Goal: Transaction & Acquisition: Purchase product/service

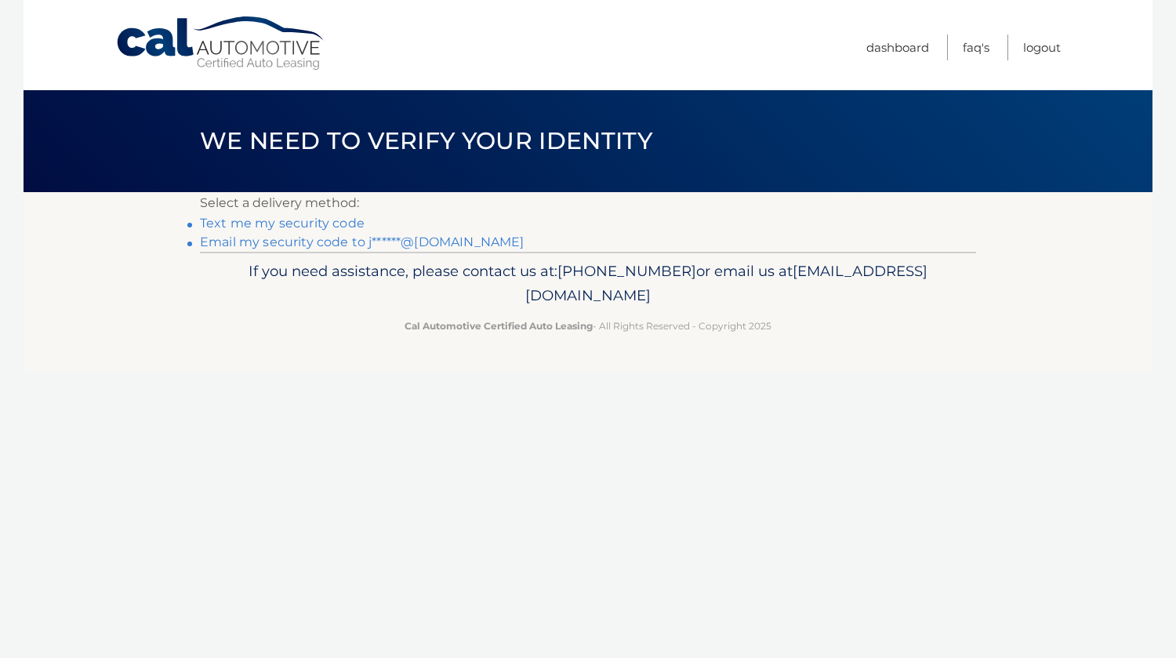
click at [285, 220] on link "Text me my security code" at bounding box center [282, 223] width 165 height 15
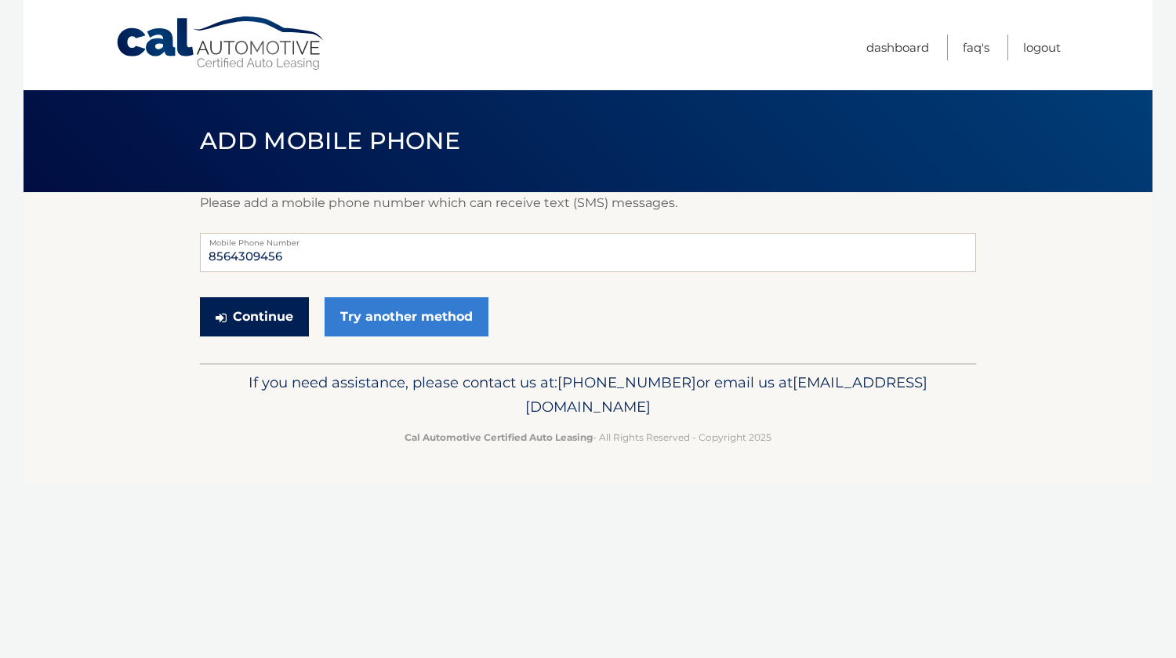
click at [238, 316] on button "Continue" at bounding box center [254, 316] width 109 height 39
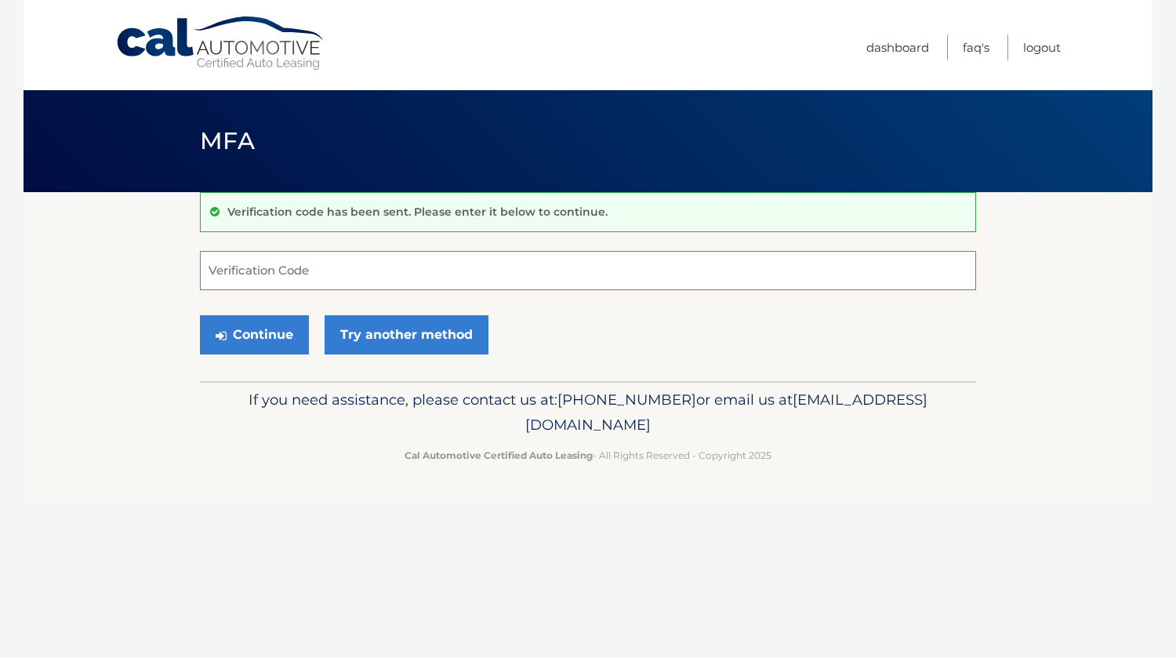
click at [272, 274] on input "Verification Code" at bounding box center [588, 270] width 776 height 39
type input "860161"
click at [256, 331] on button "Continue" at bounding box center [254, 334] width 109 height 39
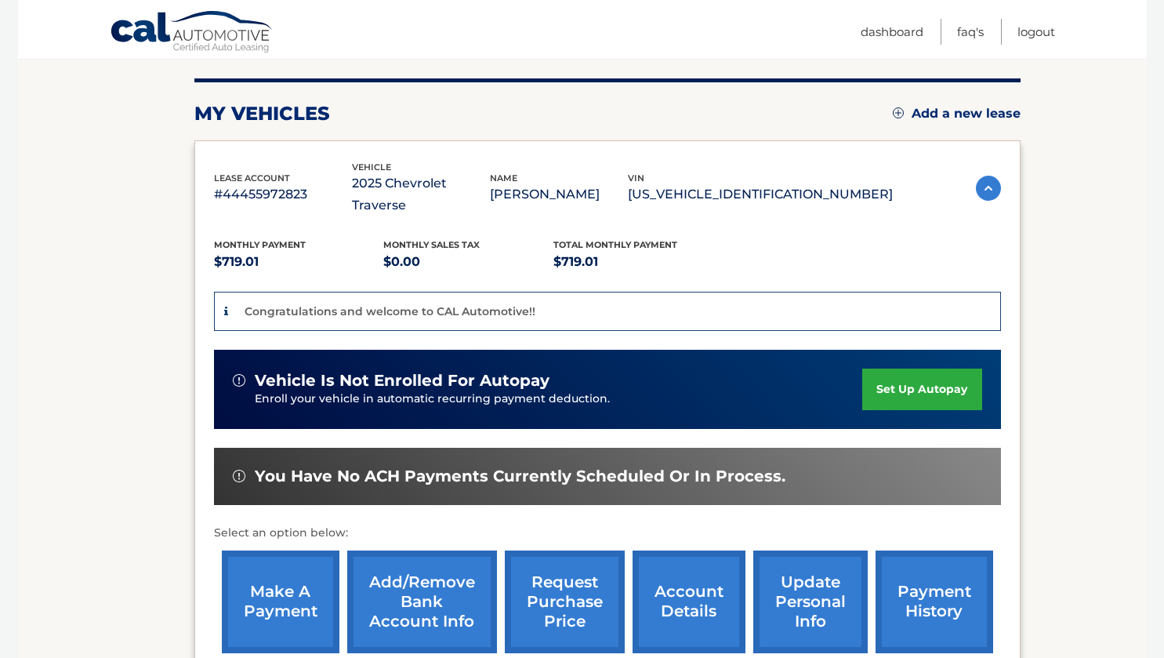
scroll to position [245, 0]
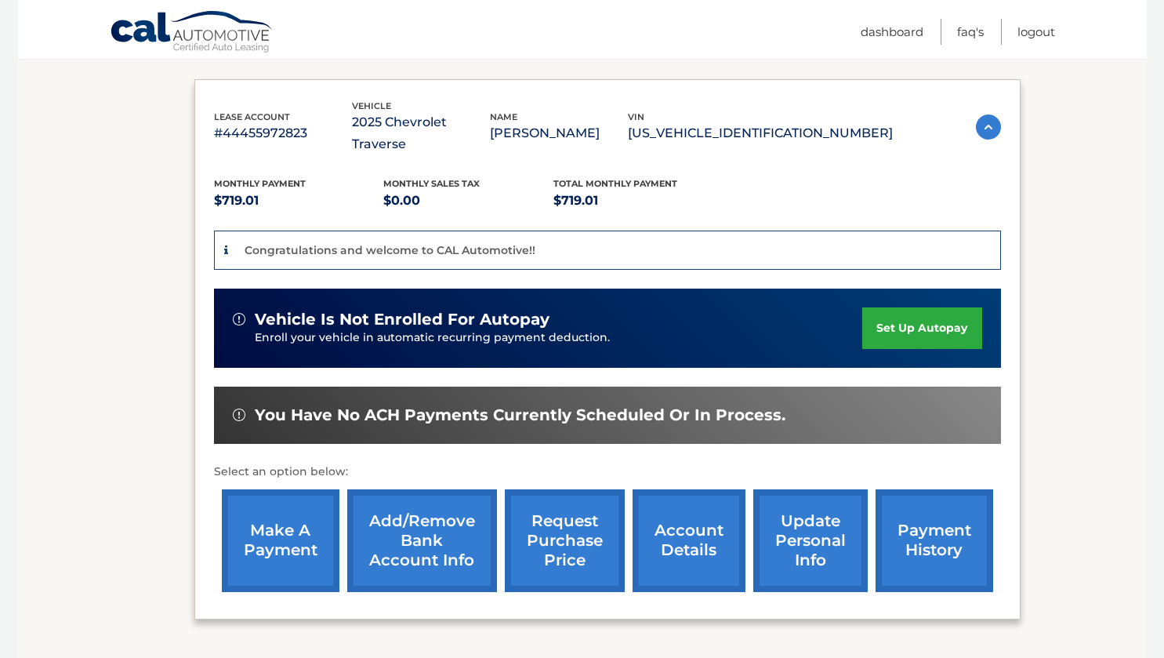
click at [239, 536] on link "make a payment" at bounding box center [281, 540] width 118 height 103
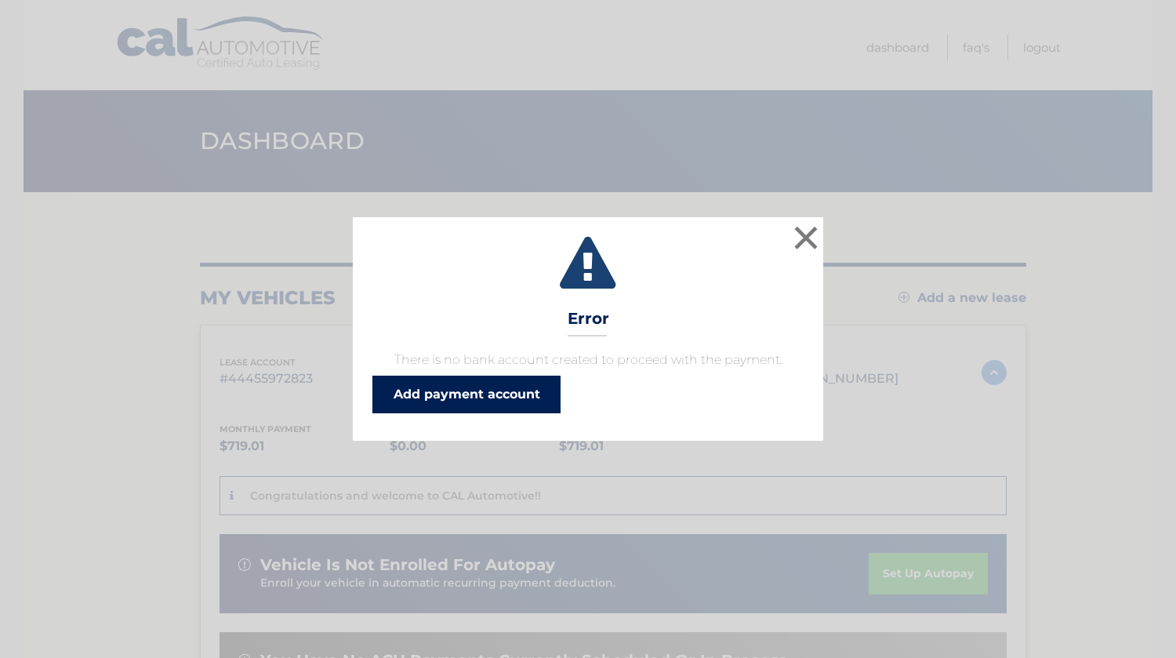
click at [472, 401] on link "Add payment account" at bounding box center [466, 394] width 188 height 38
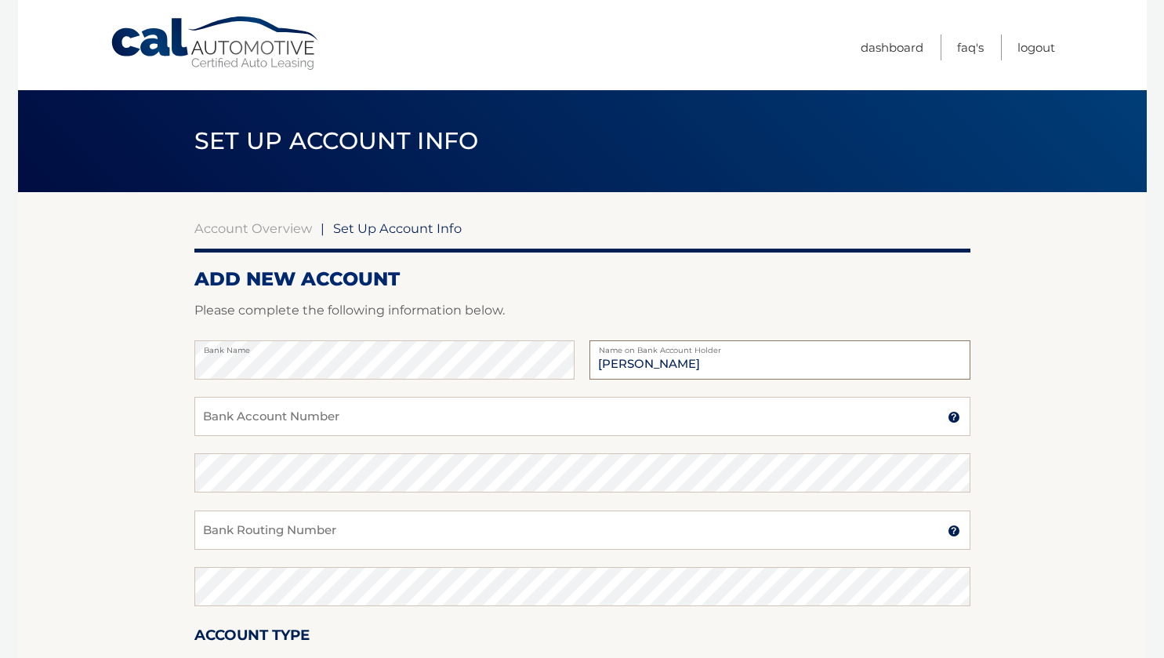
type input "[PERSON_NAME]"
click at [423, 423] on input "Bank Account Number" at bounding box center [582, 416] width 776 height 39
type input "4900023767"
click at [334, 535] on input "Bank Routing Number" at bounding box center [582, 529] width 776 height 39
type input "231271239"
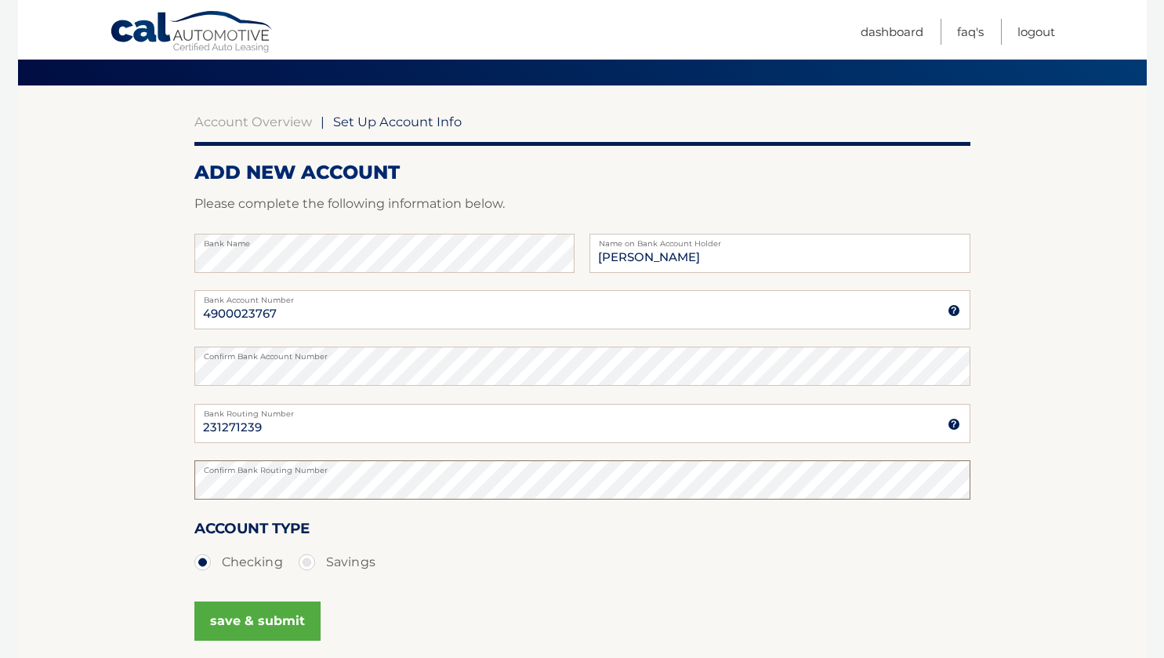
scroll to position [141, 0]
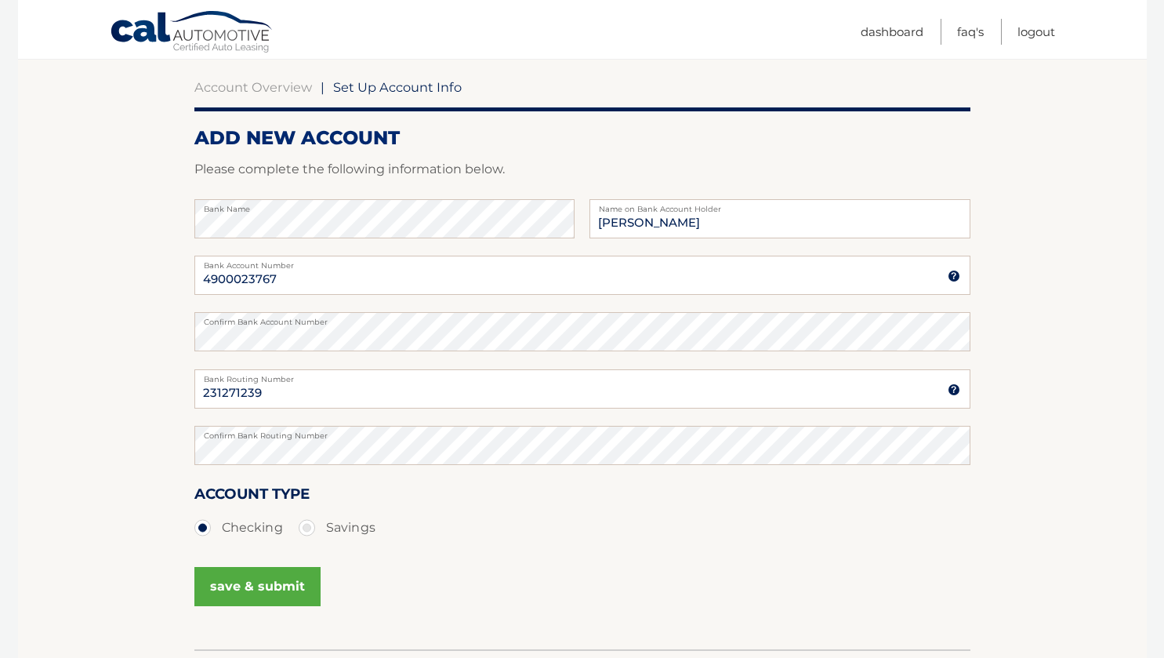
click at [291, 583] on button "save & submit" at bounding box center [257, 586] width 126 height 39
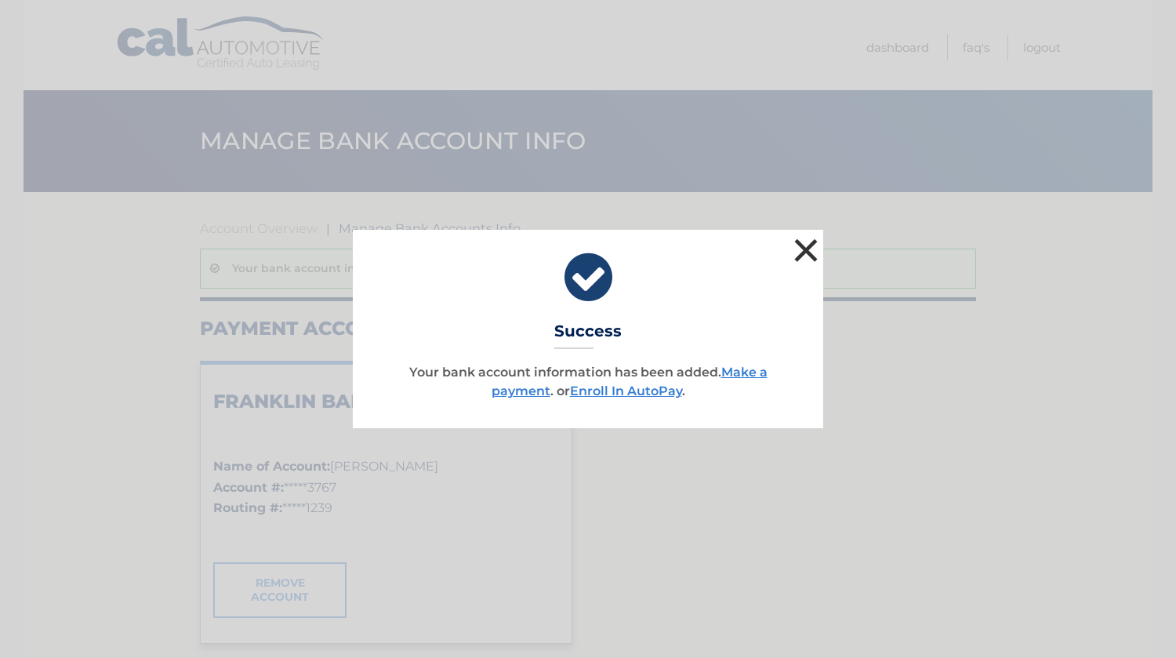
click at [806, 256] on button "×" at bounding box center [805, 249] width 31 height 31
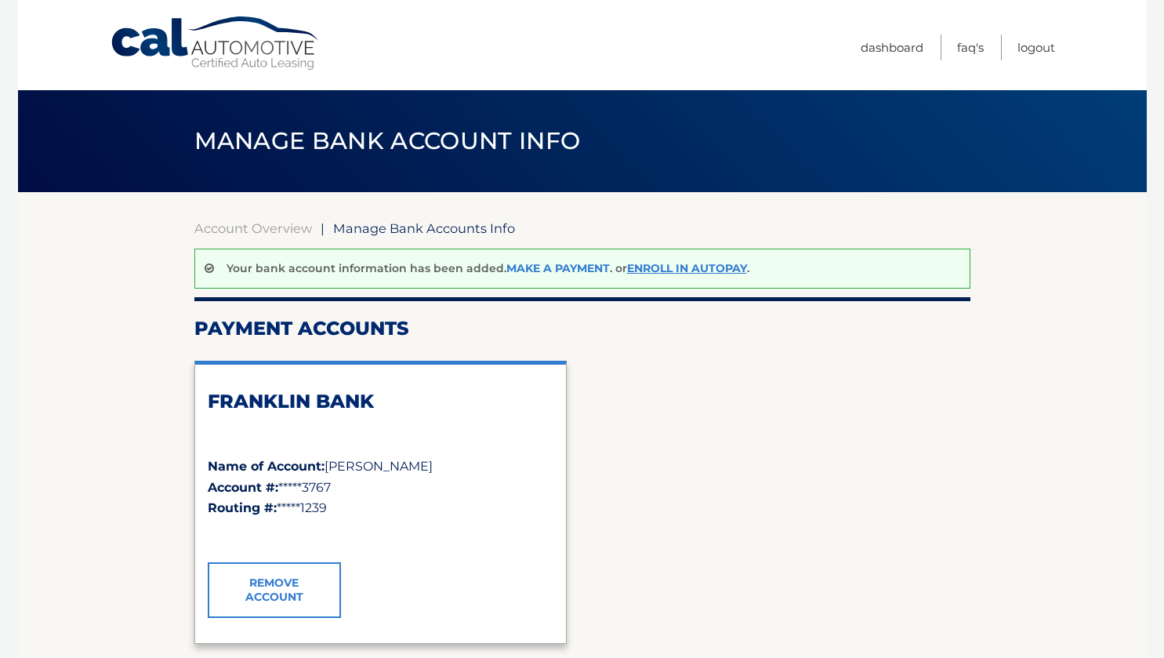
click at [573, 270] on link "Make a payment" at bounding box center [557, 268] width 103 height 14
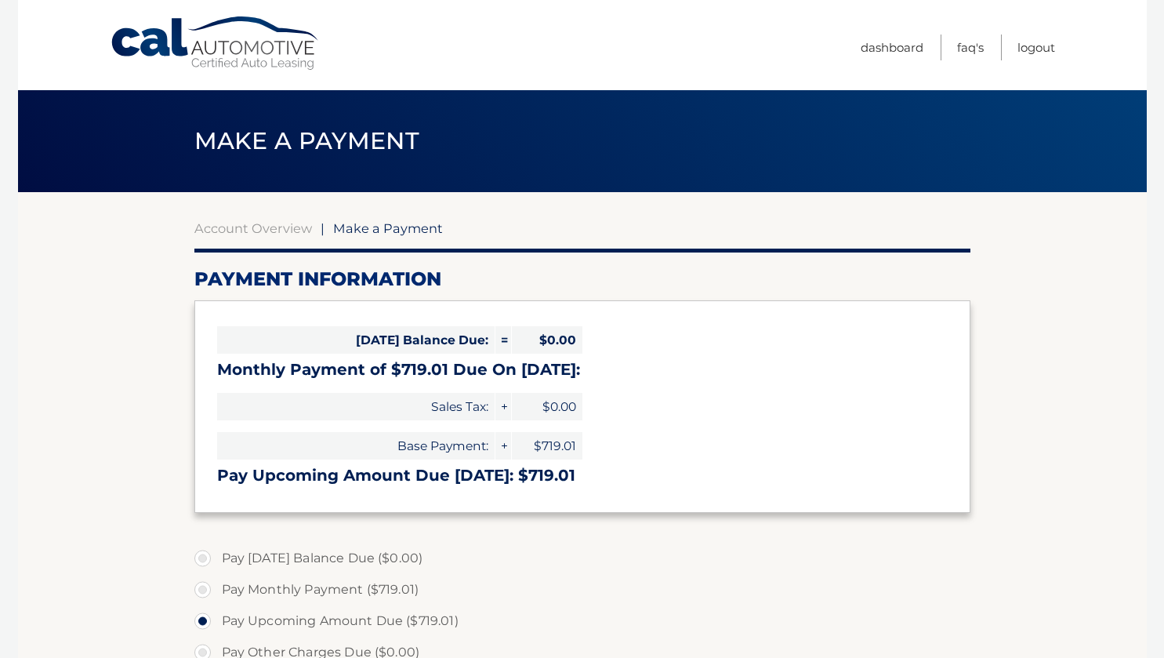
select select "MDMwYTAzODktNjY0MS00Mzk1LThlMjgtZmQzNjE3NDAzYTAy"
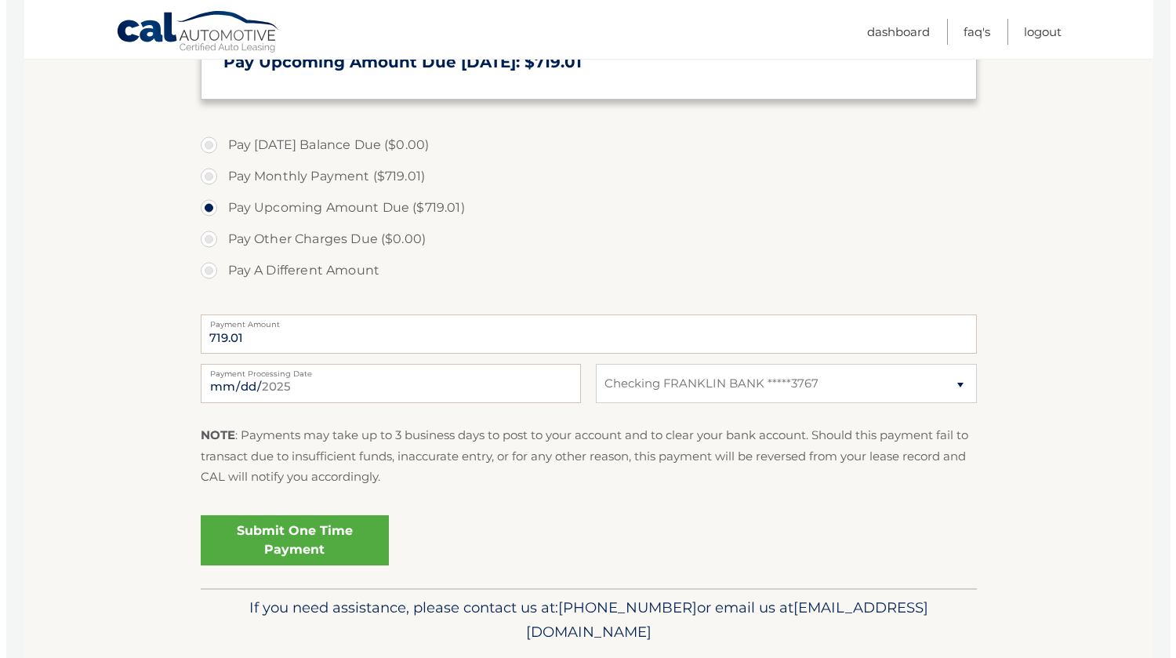
scroll to position [419, 0]
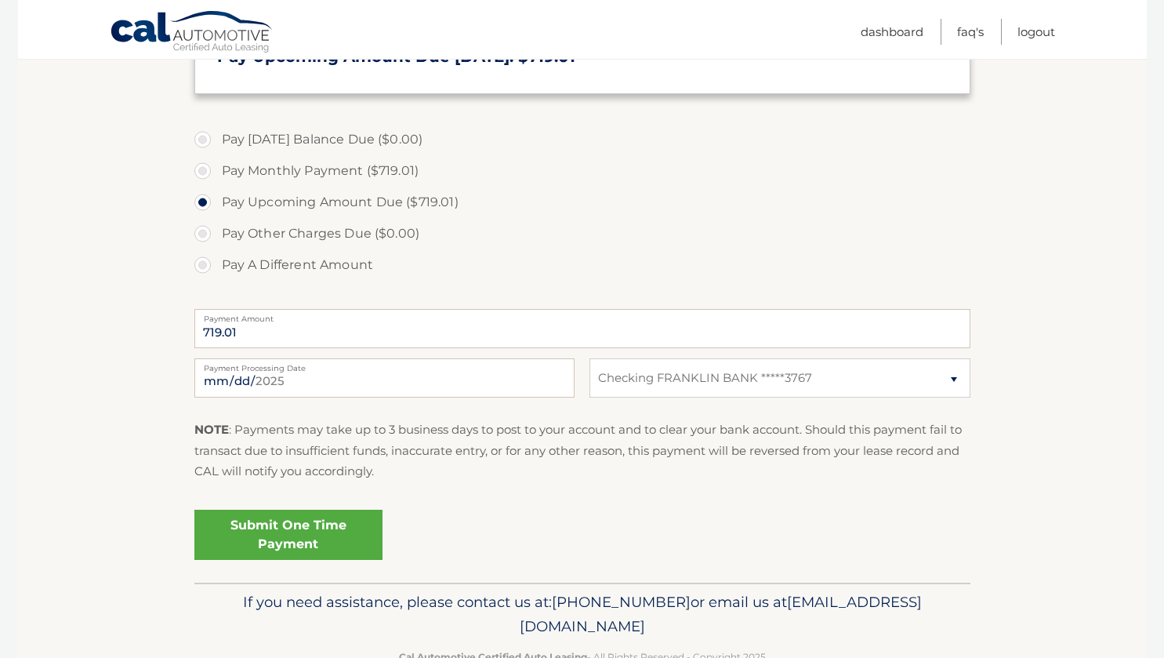
click at [237, 537] on link "Submit One Time Payment" at bounding box center [288, 534] width 188 height 50
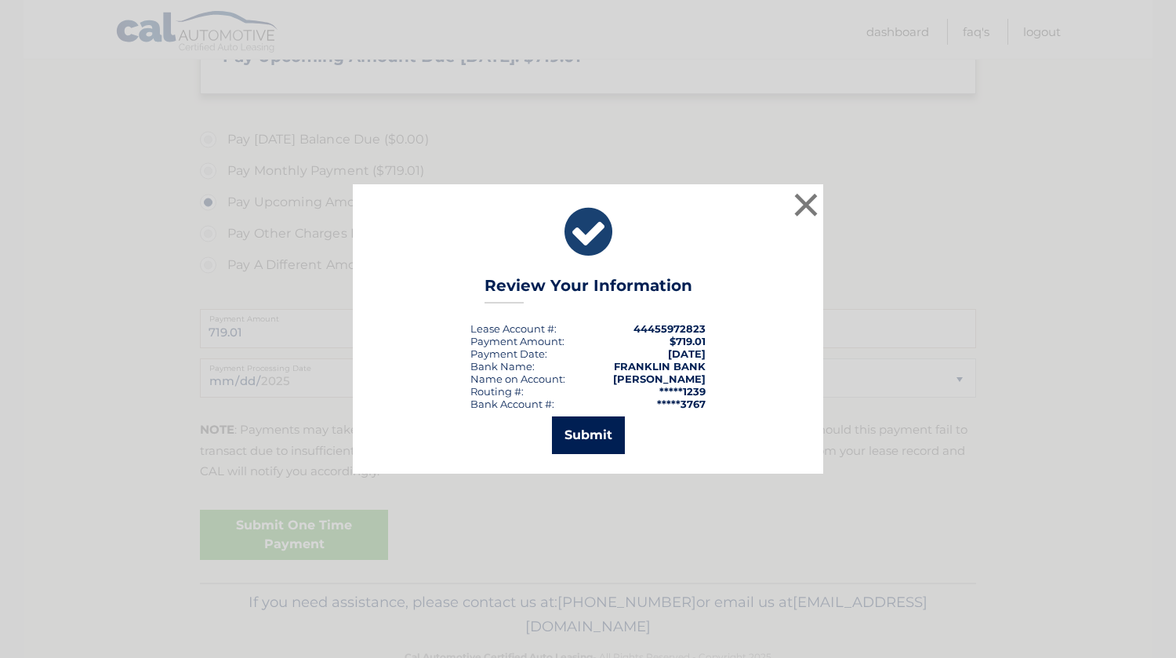
click at [582, 427] on button "Submit" at bounding box center [588, 435] width 73 height 38
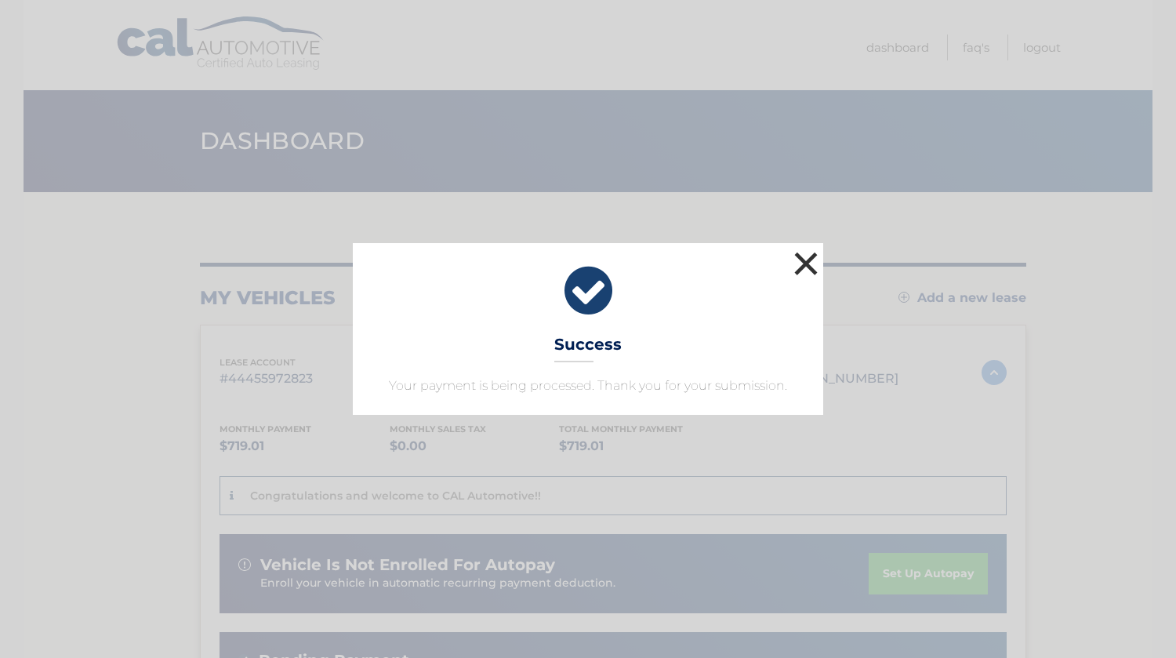
click at [796, 264] on button "×" at bounding box center [805, 263] width 31 height 31
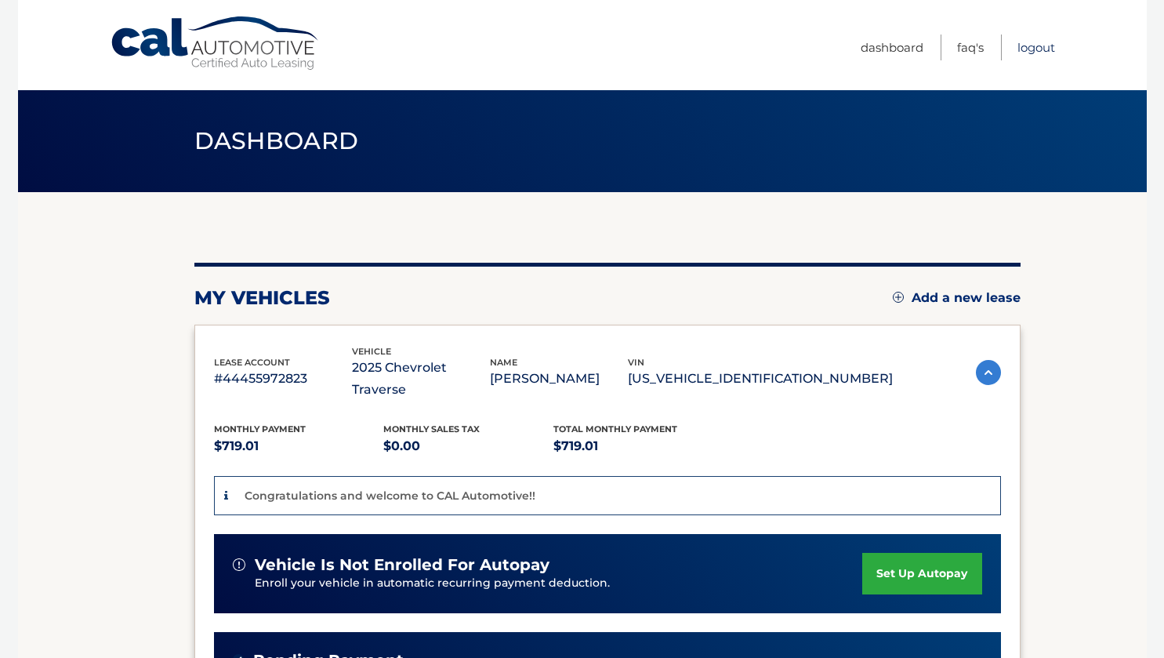
click at [1022, 45] on link "Logout" at bounding box center [1036, 47] width 38 height 26
